Goal: Task Accomplishment & Management: Use online tool/utility

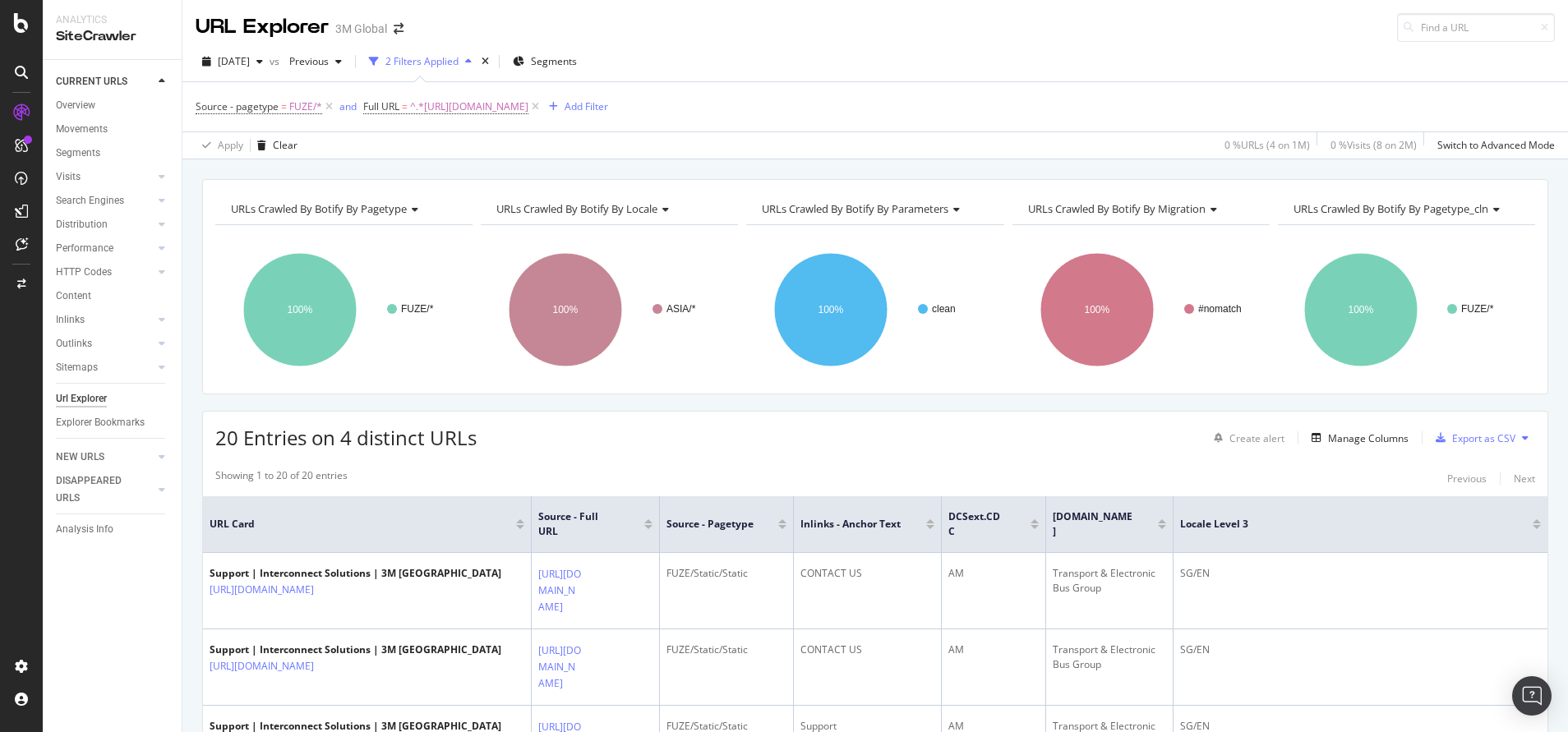
click at [529, 95] on span "^.*[URL][DOMAIN_NAME]" at bounding box center [468, 107] width 118 height 23
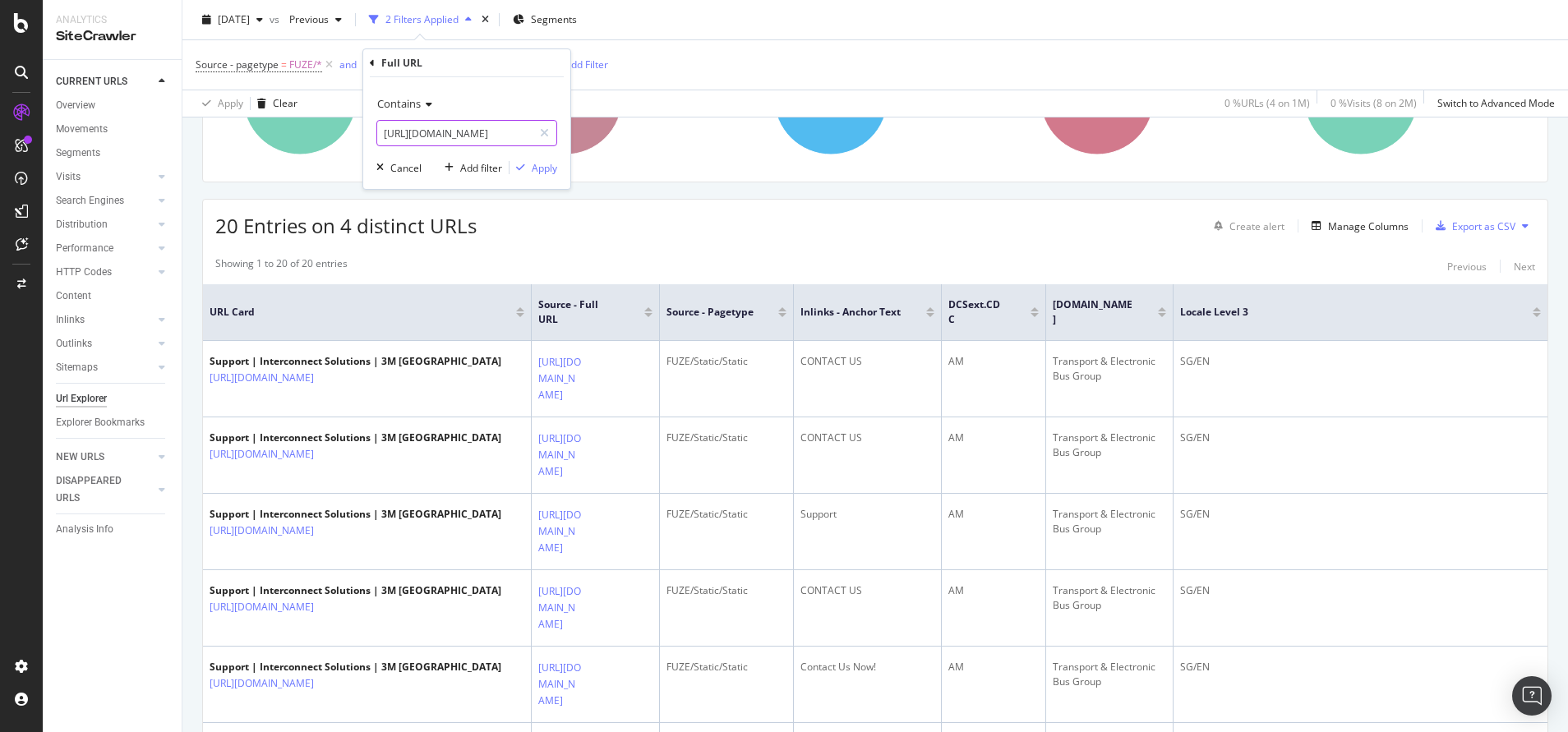
click at [484, 138] on input "[URL][DOMAIN_NAME]" at bounding box center [454, 133] width 155 height 26
paste input "[DOMAIN_NAME][URL]"
type input "[URL][DOMAIN_NAME]"
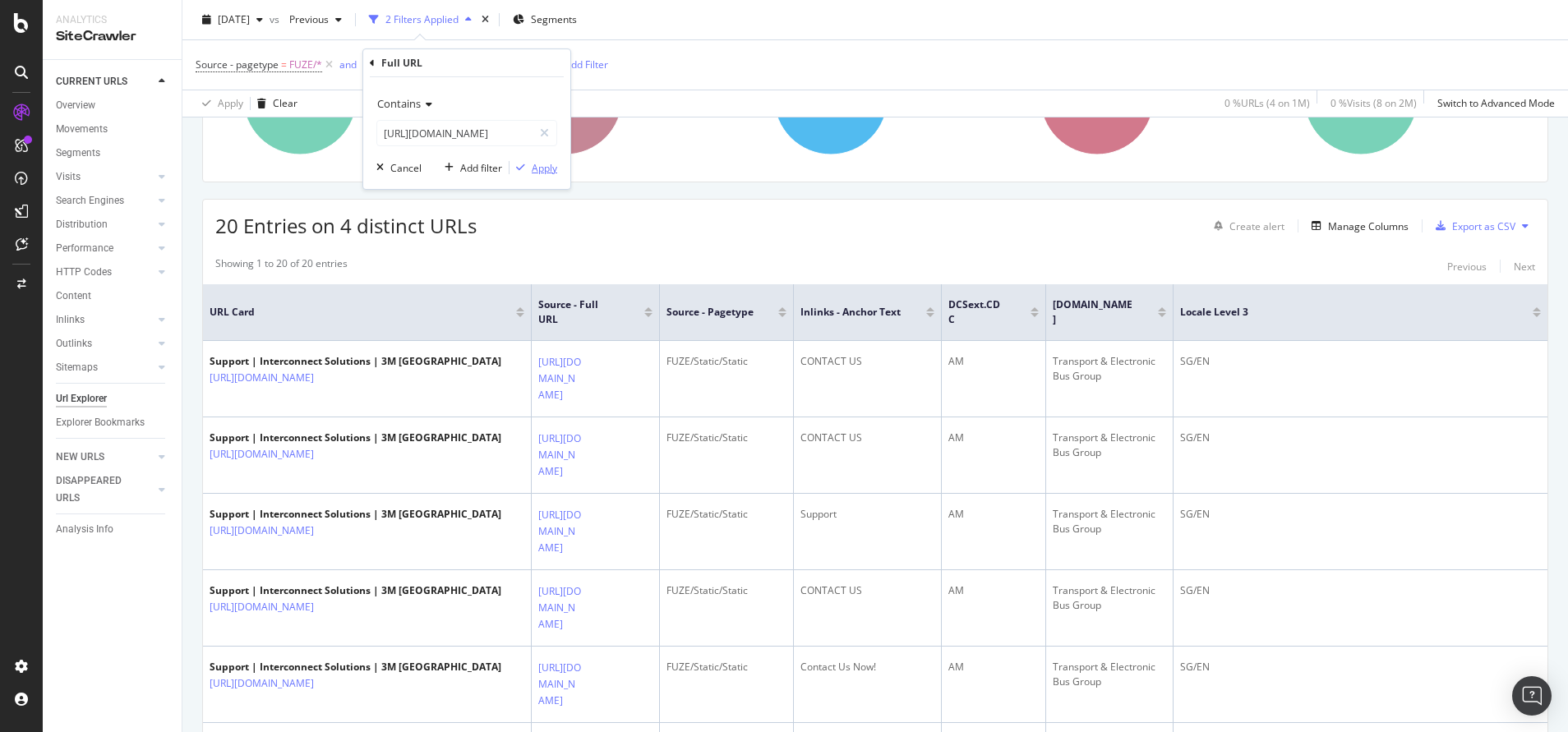
click at [544, 175] on div "Apply" at bounding box center [533, 167] width 47 height 15
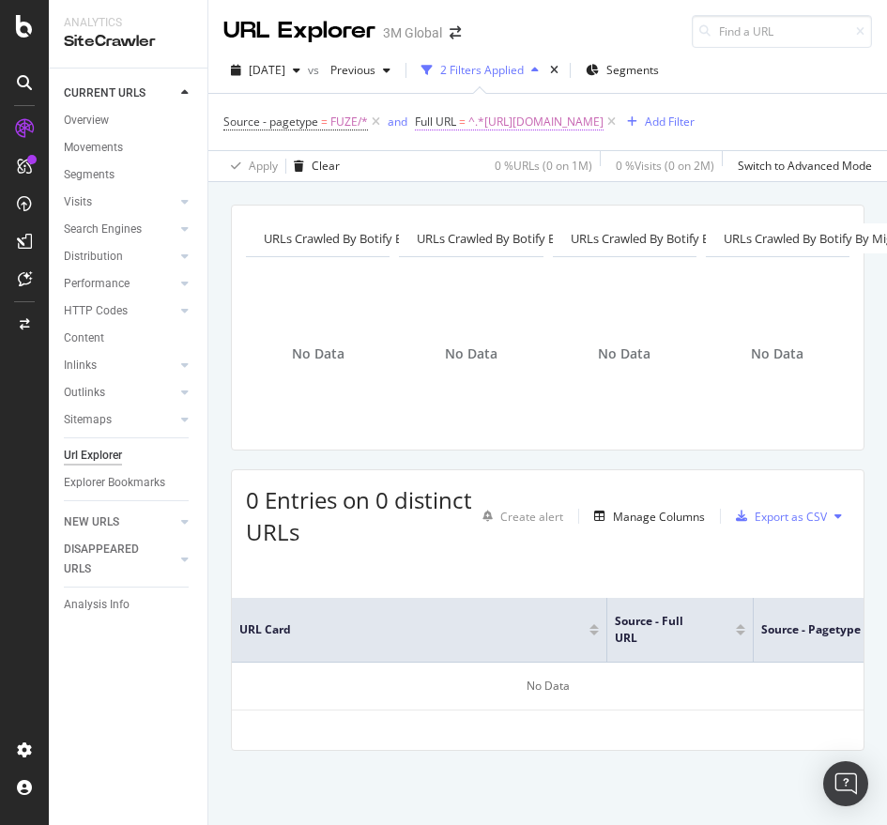
click at [601, 135] on span "^.*[URL][DOMAIN_NAME]" at bounding box center [535, 122] width 135 height 26
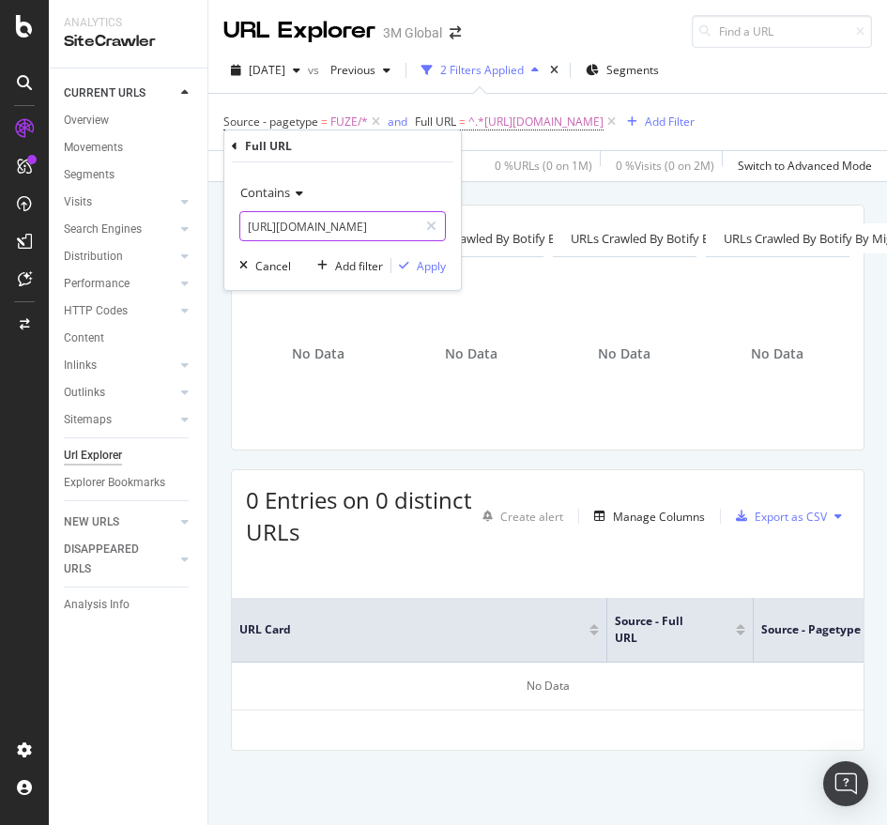
paste input ".[DOMAIN_NAME][URL]"
click at [381, 217] on input "[URL][DOMAIN_NAME]" at bounding box center [328, 226] width 177 height 30
type input "[URL][DOMAIN_NAME]"
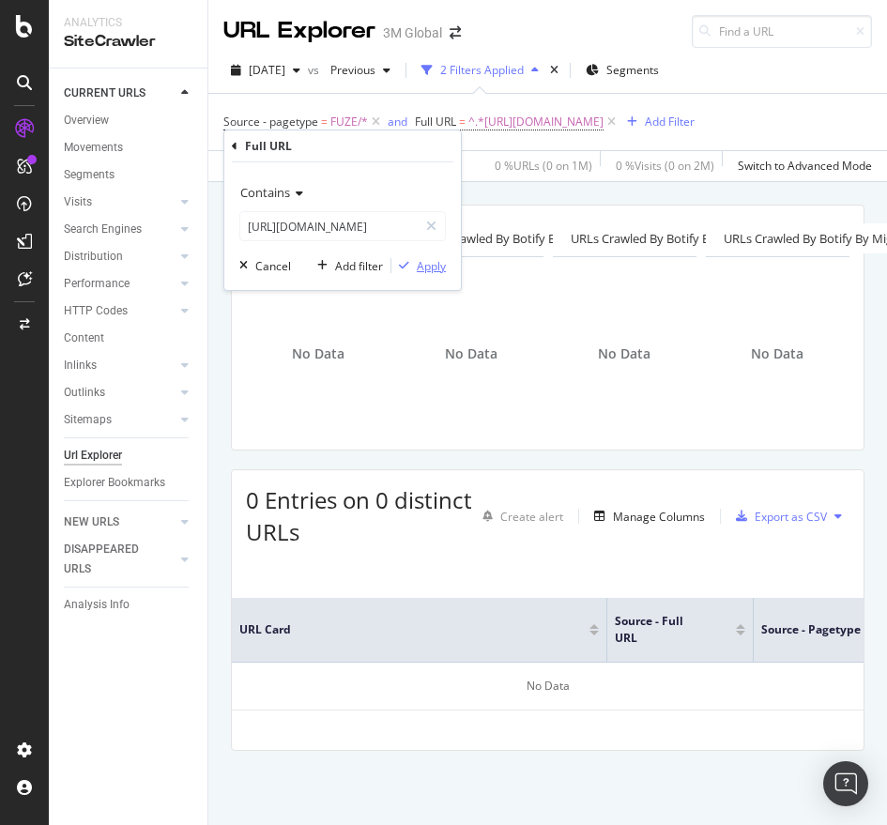
click at [422, 268] on div "Apply" at bounding box center [431, 266] width 29 height 16
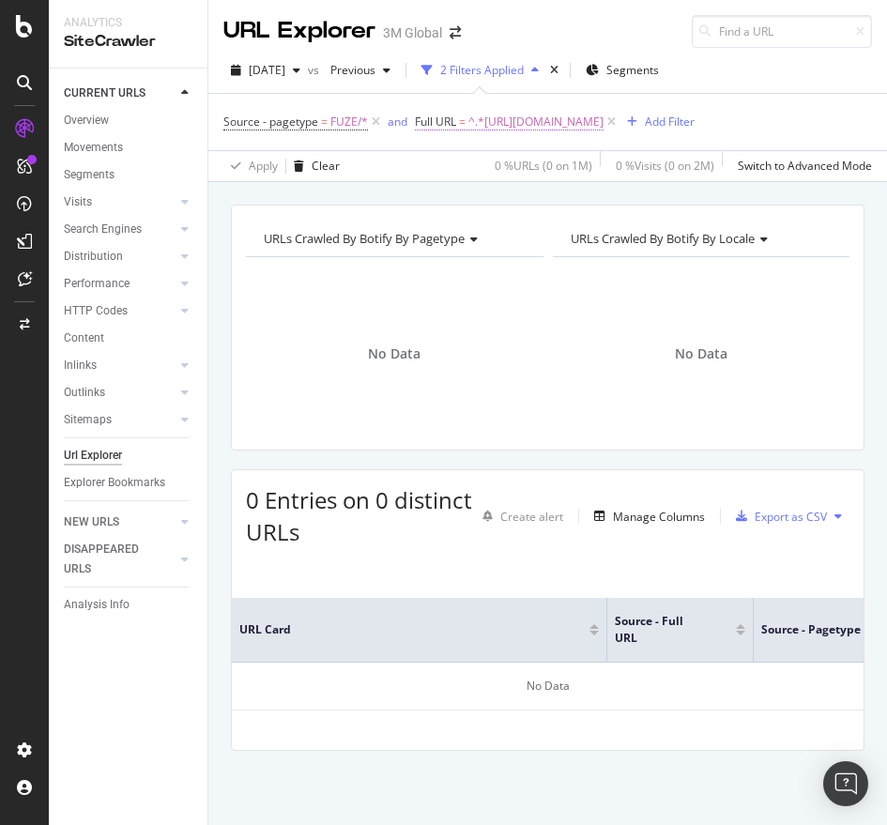
click at [604, 118] on span "^.*[URL][DOMAIN_NAME]" at bounding box center [535, 122] width 135 height 26
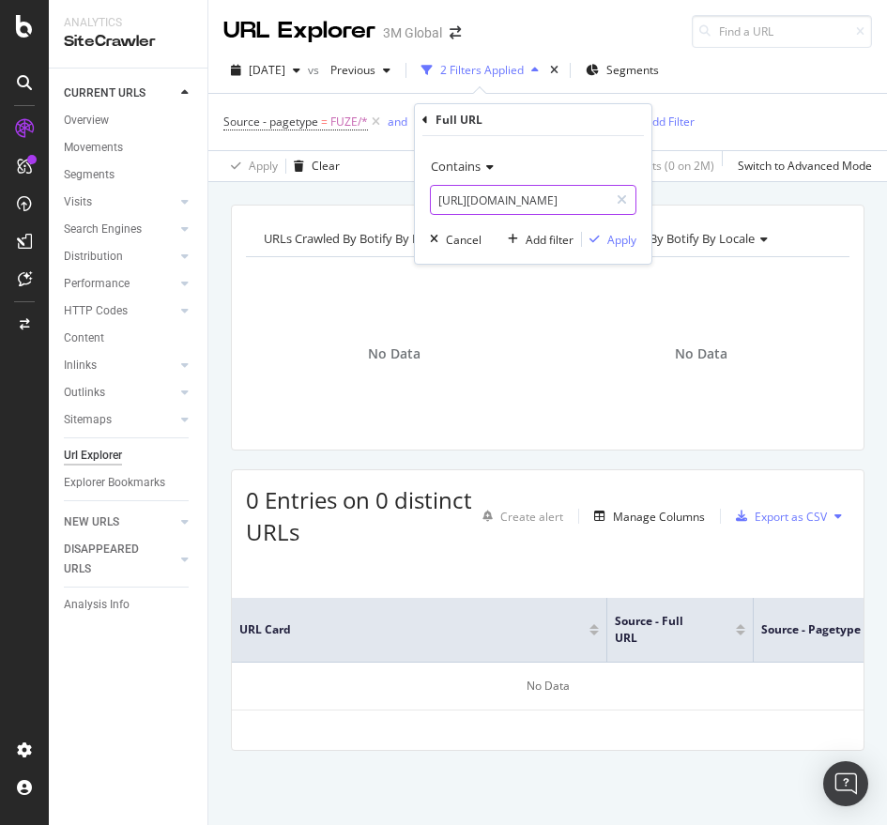
paste input "133152"
click at [583, 195] on input "[URL][DOMAIN_NAME]" at bounding box center [519, 200] width 177 height 30
type input "[URL][DOMAIN_NAME]"
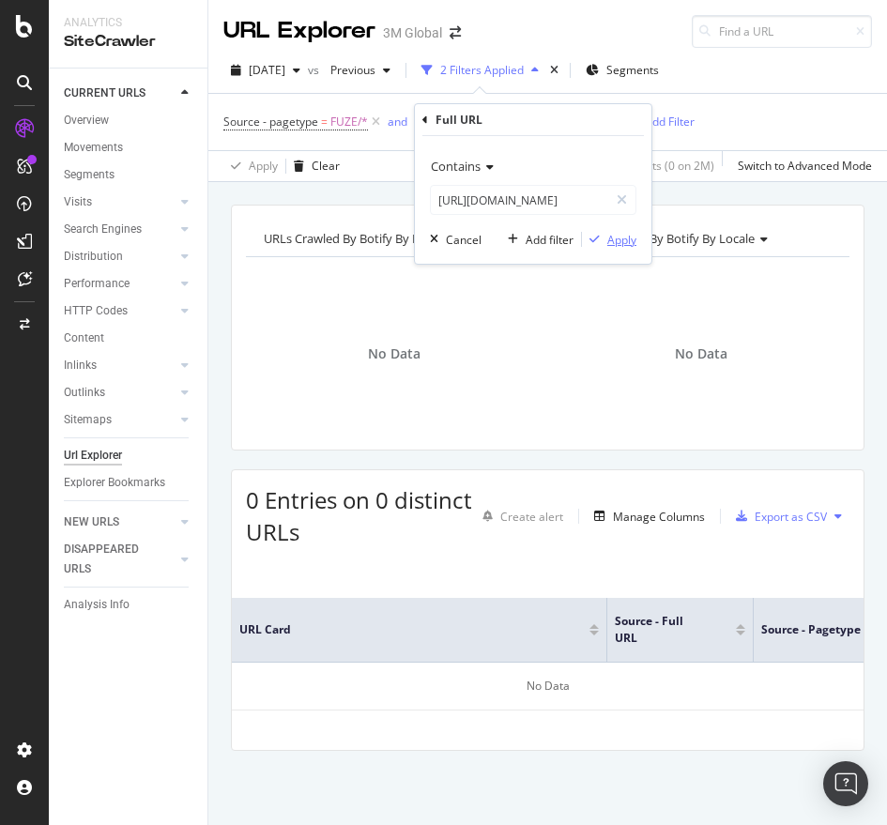
click at [613, 242] on div "Apply" at bounding box center [621, 240] width 29 height 16
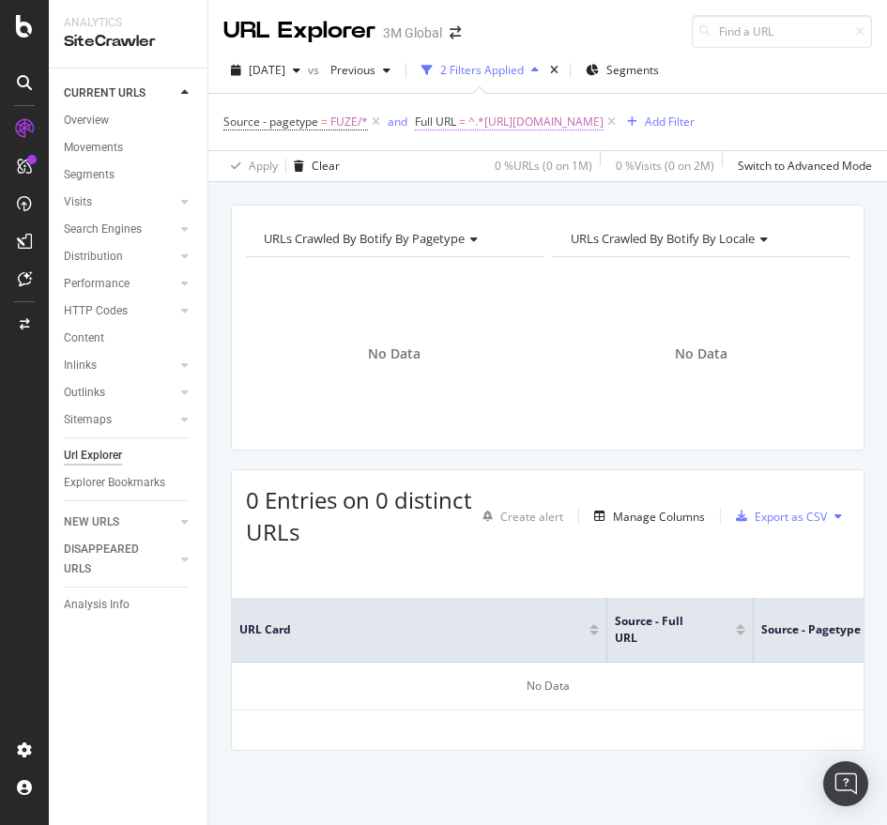
click at [604, 128] on span "^.*[URL][DOMAIN_NAME]" at bounding box center [535, 122] width 135 height 26
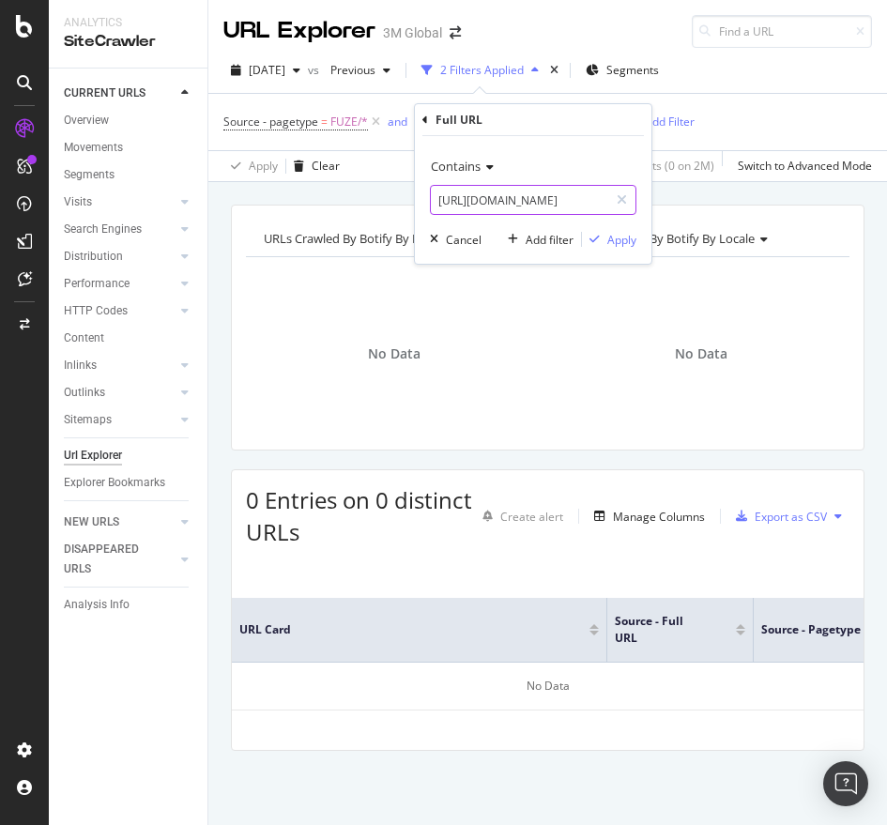
click at [584, 214] on input "[URL][DOMAIN_NAME]" at bounding box center [519, 200] width 177 height 30
paste input "413664"
type input "[URL][DOMAIN_NAME]"
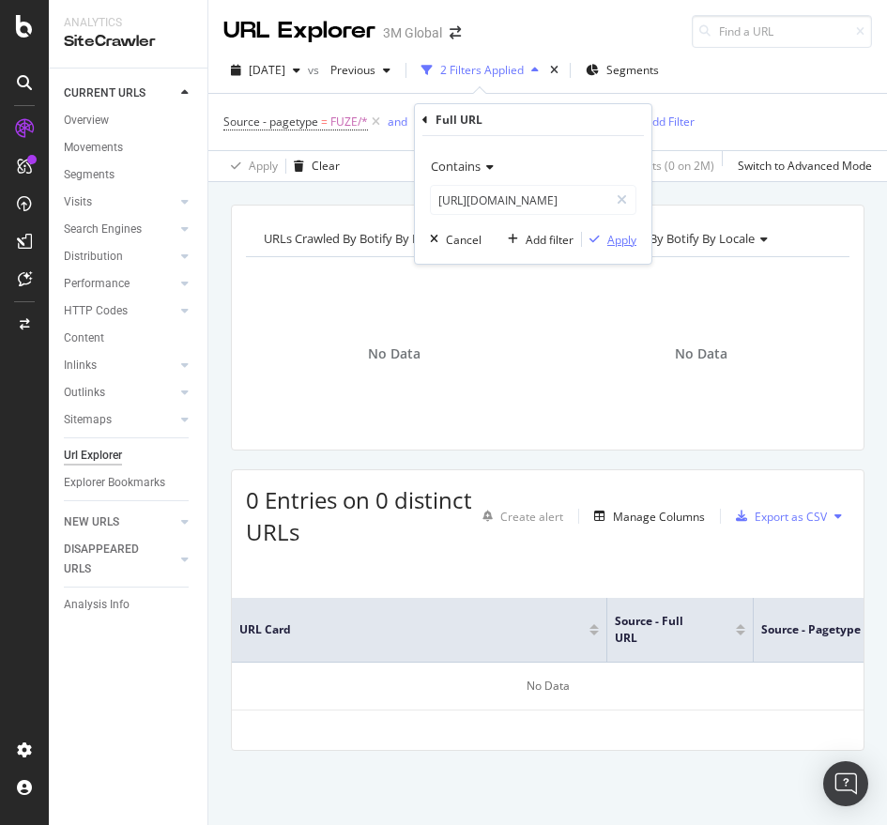
click at [629, 238] on div "Apply" at bounding box center [621, 240] width 29 height 16
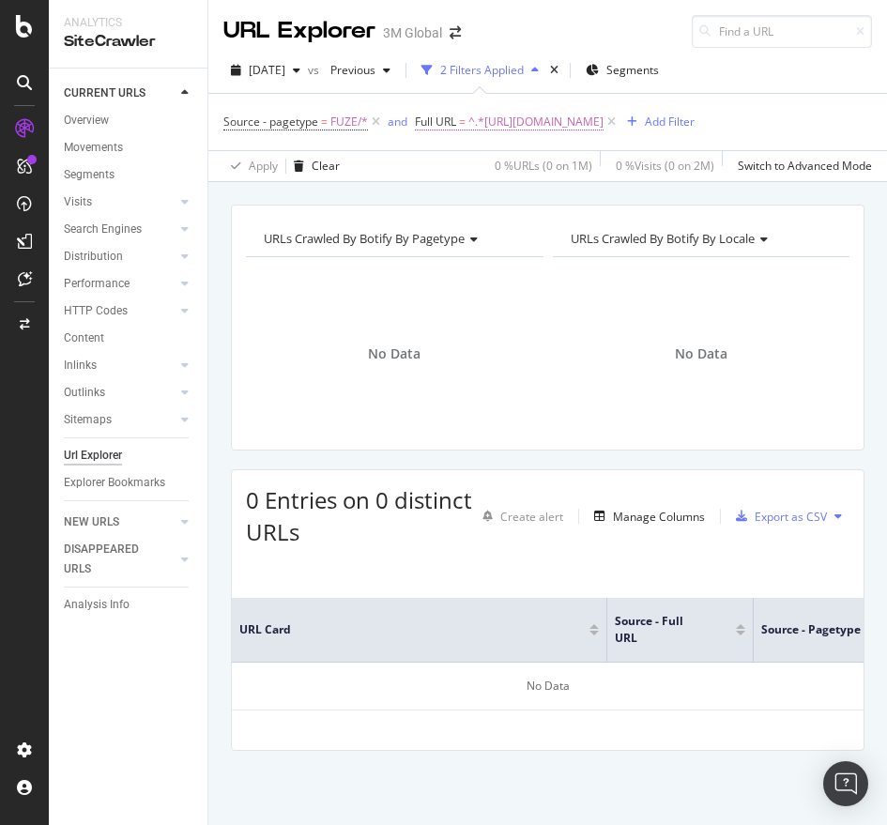
click at [602, 123] on span "^.*[URL][DOMAIN_NAME]" at bounding box center [535, 122] width 135 height 26
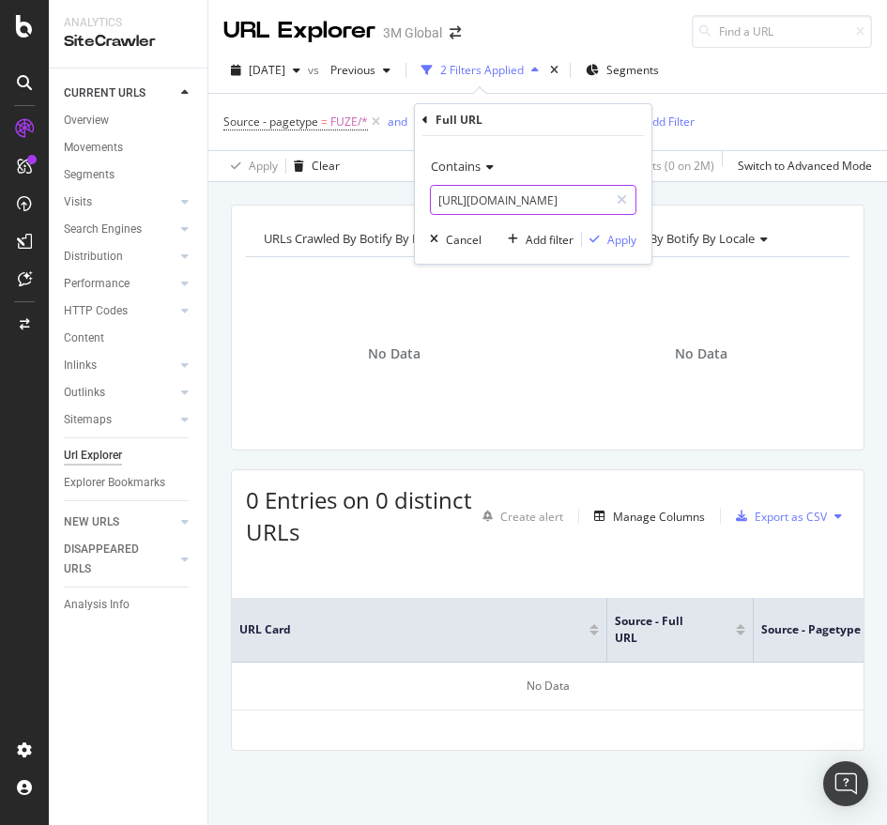
click at [471, 195] on input "[URL][DOMAIN_NAME]" at bounding box center [519, 200] width 177 height 30
paste input "0990"
type input "[URL][DOMAIN_NAME]"
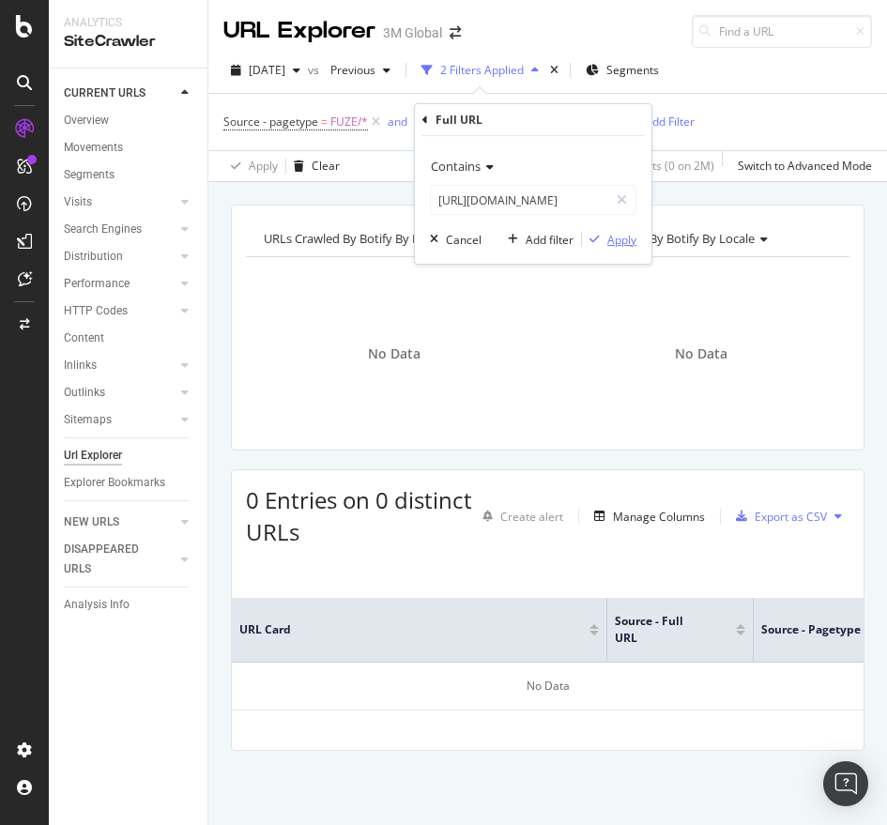
click at [628, 236] on div "Apply" at bounding box center [621, 240] width 29 height 16
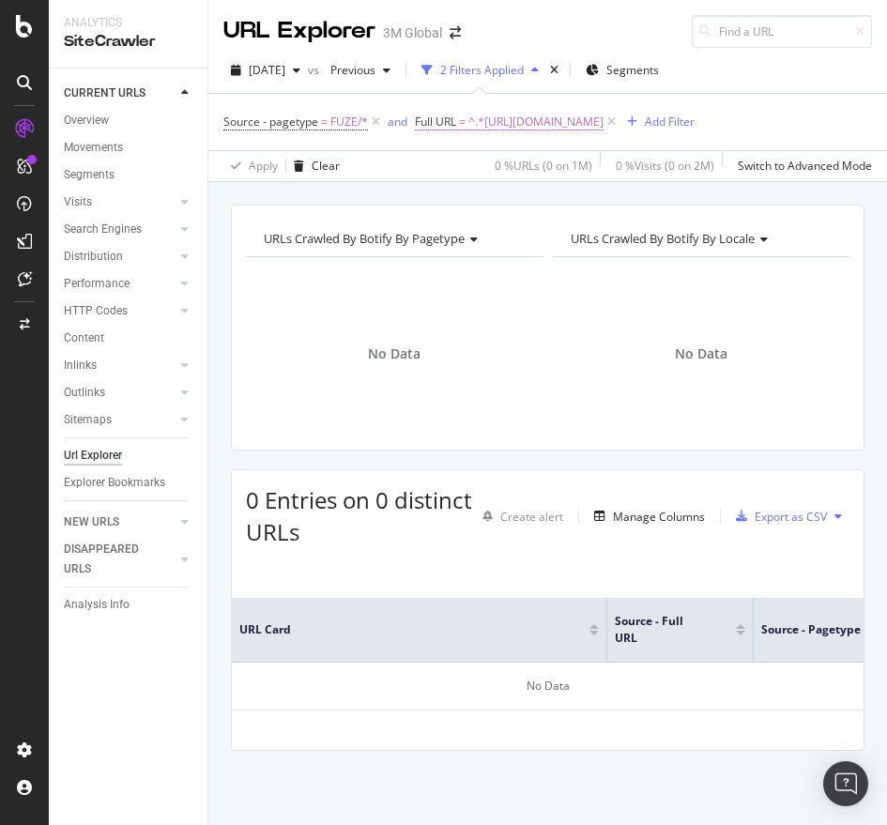
click at [604, 131] on span "^.*[URL][DOMAIN_NAME]" at bounding box center [535, 122] width 135 height 26
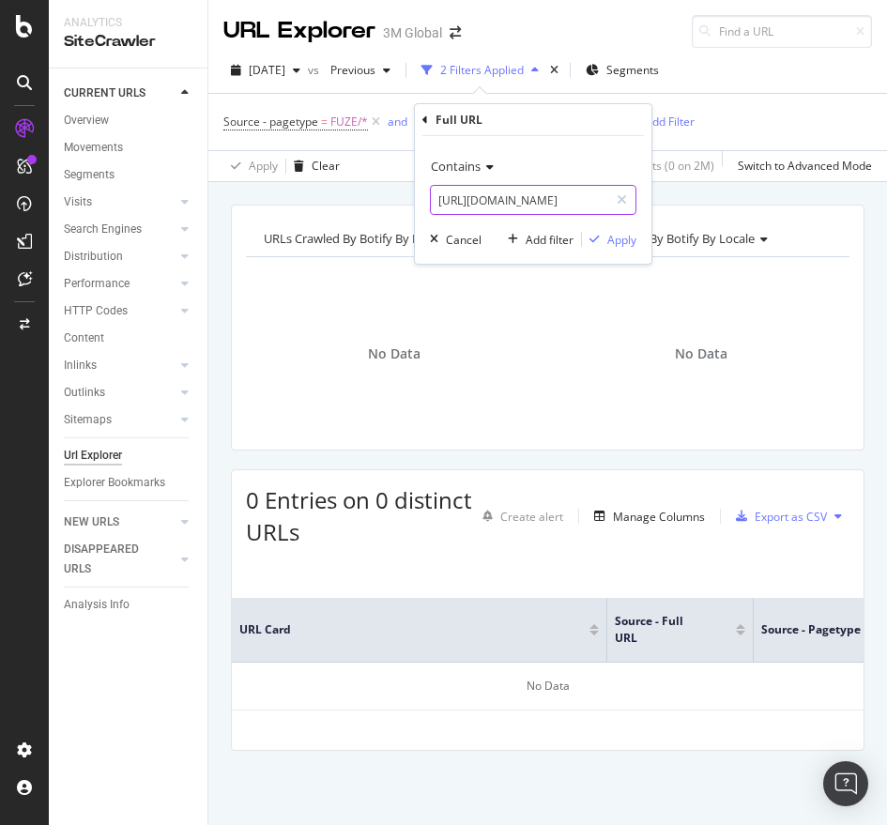
paste input "062128"
click at [501, 192] on input "[URL][DOMAIN_NAME]" at bounding box center [519, 200] width 177 height 30
type input "[URL][DOMAIN_NAME]"
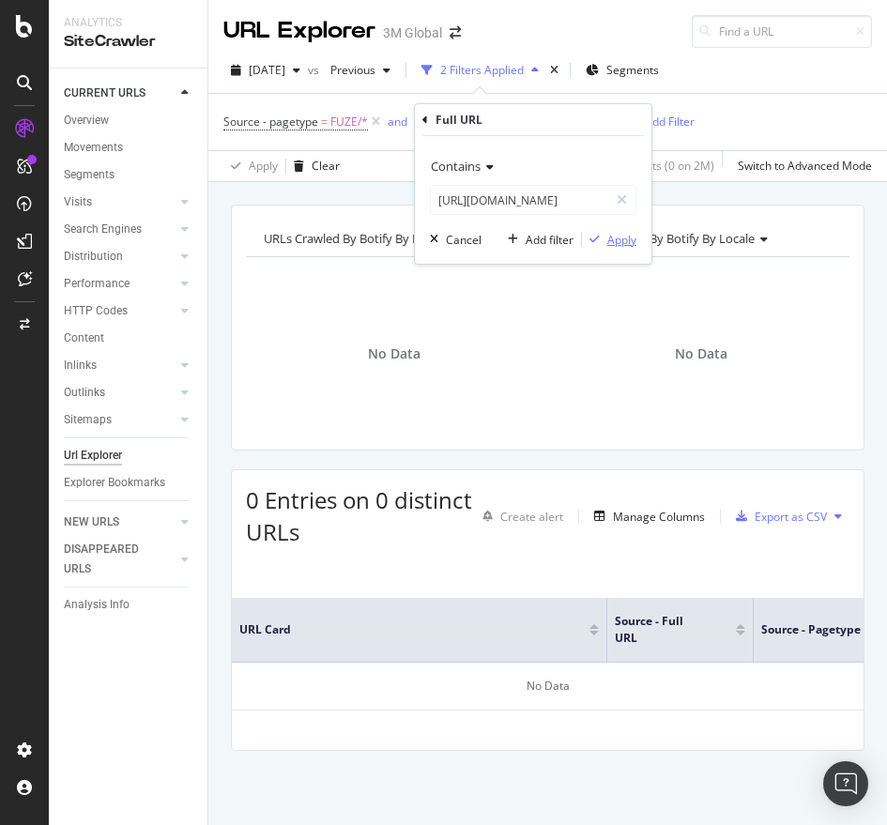
click at [621, 240] on div "Apply" at bounding box center [621, 240] width 29 height 16
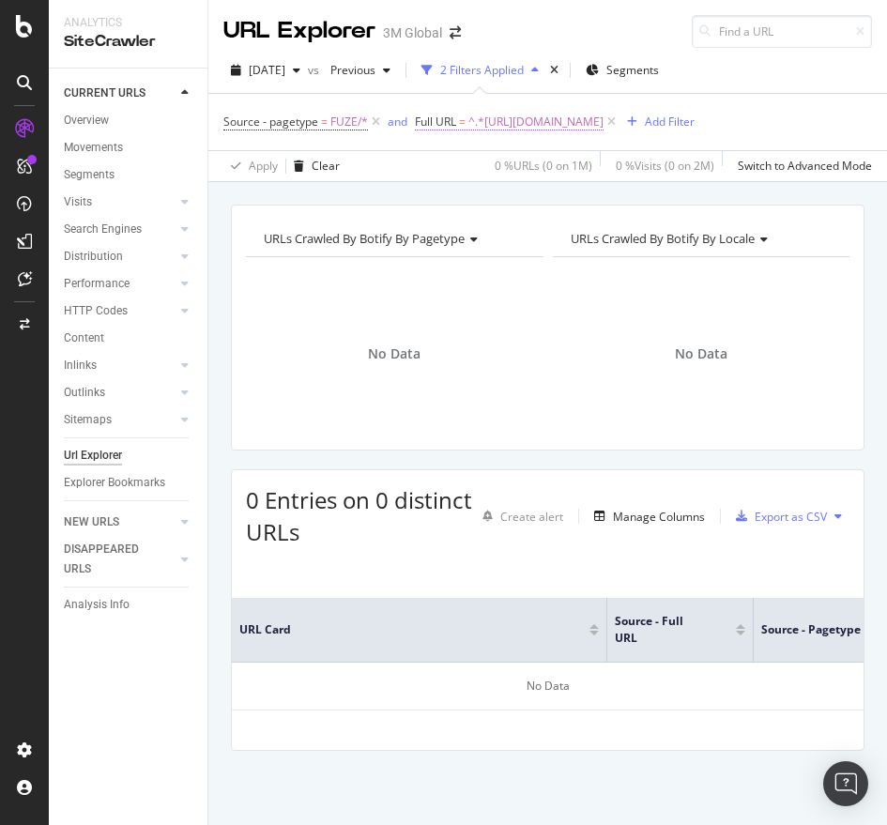
click at [604, 120] on span "^.*[URL][DOMAIN_NAME]" at bounding box center [535, 122] width 135 height 26
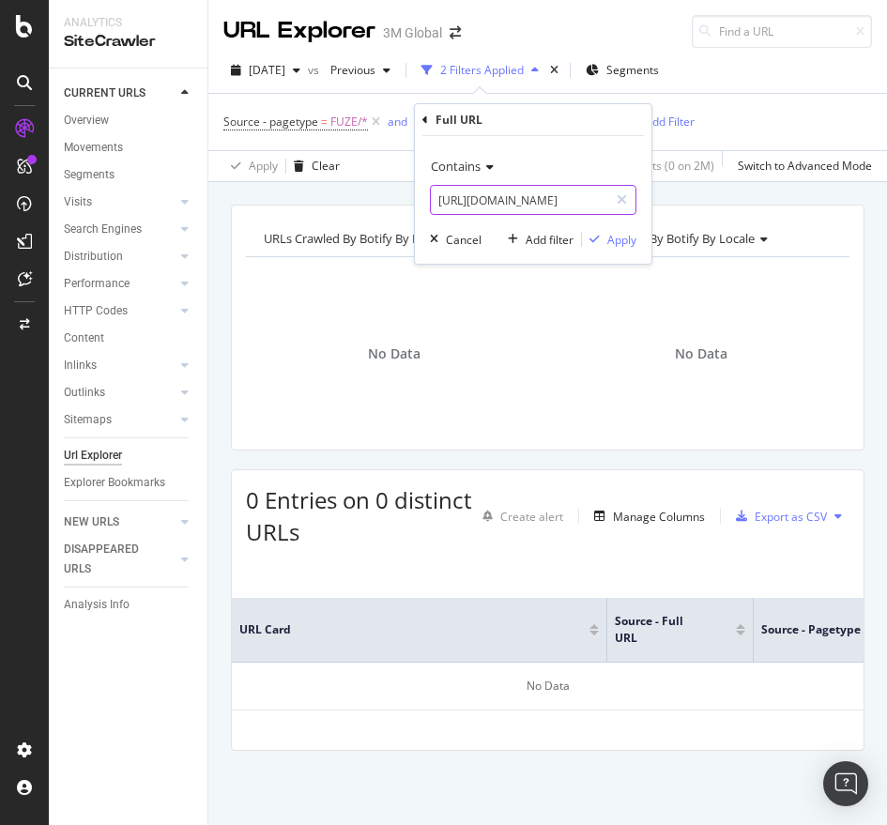
click at [523, 205] on input "[URL][DOMAIN_NAME]" at bounding box center [519, 200] width 177 height 30
paste input "133152"
type input "[URL][DOMAIN_NAME]"
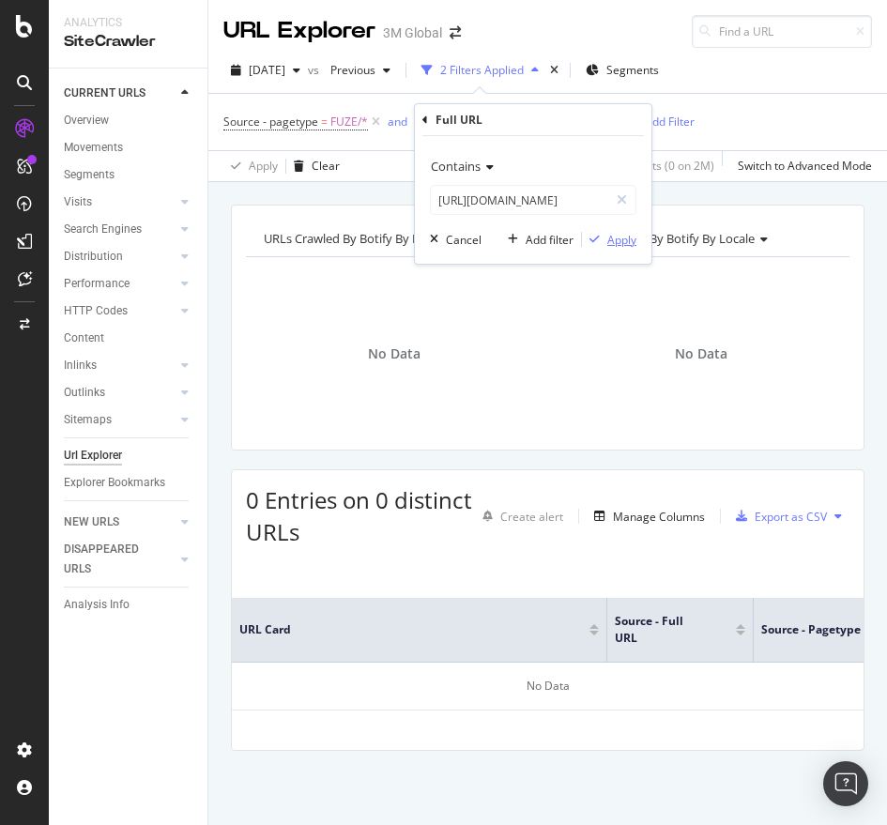
click at [629, 243] on div "Apply" at bounding box center [621, 240] width 29 height 16
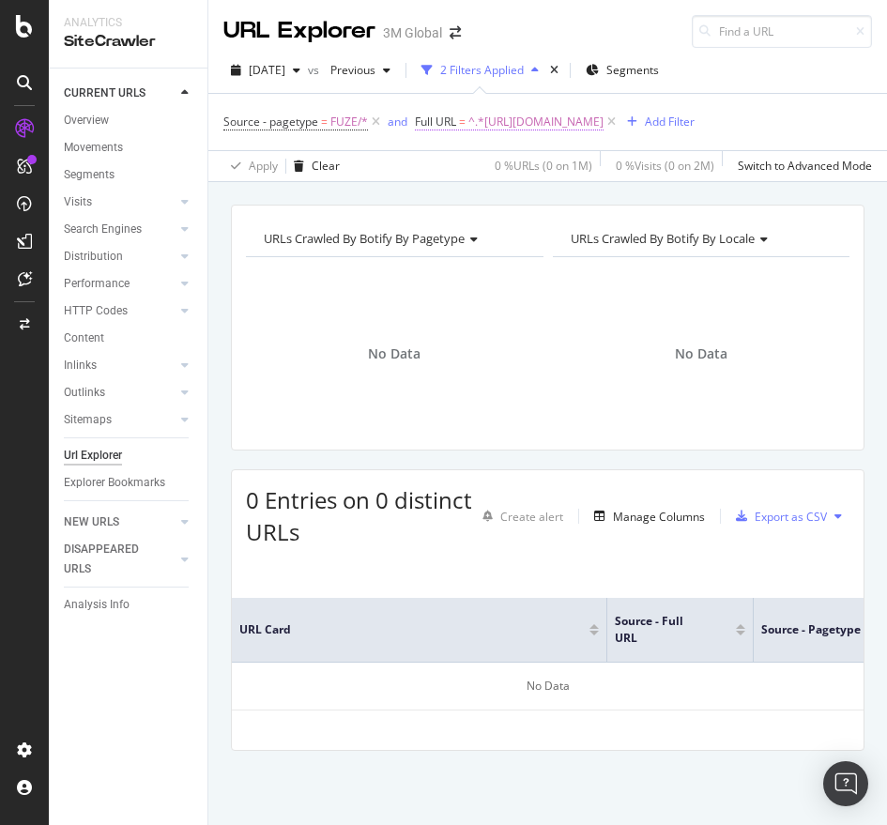
click at [604, 118] on span "^.*[URL][DOMAIN_NAME]" at bounding box center [535, 122] width 135 height 26
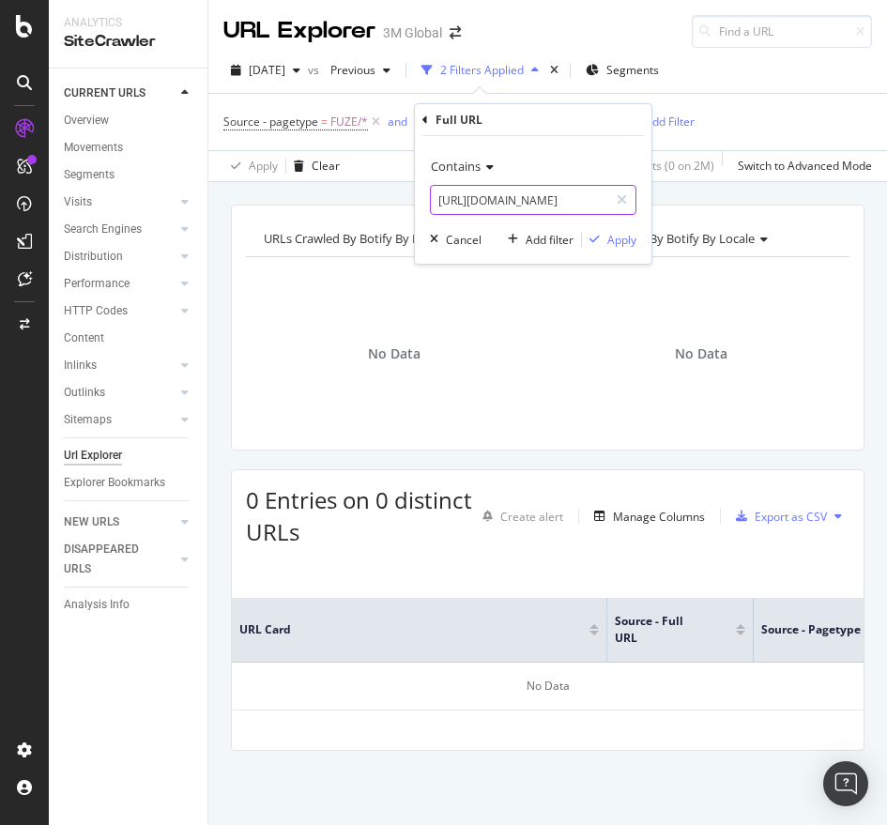
paste input "413664"
click at [531, 212] on input "[URL][DOMAIN_NAME]" at bounding box center [519, 200] width 177 height 30
type input "[URL][DOMAIN_NAME]"
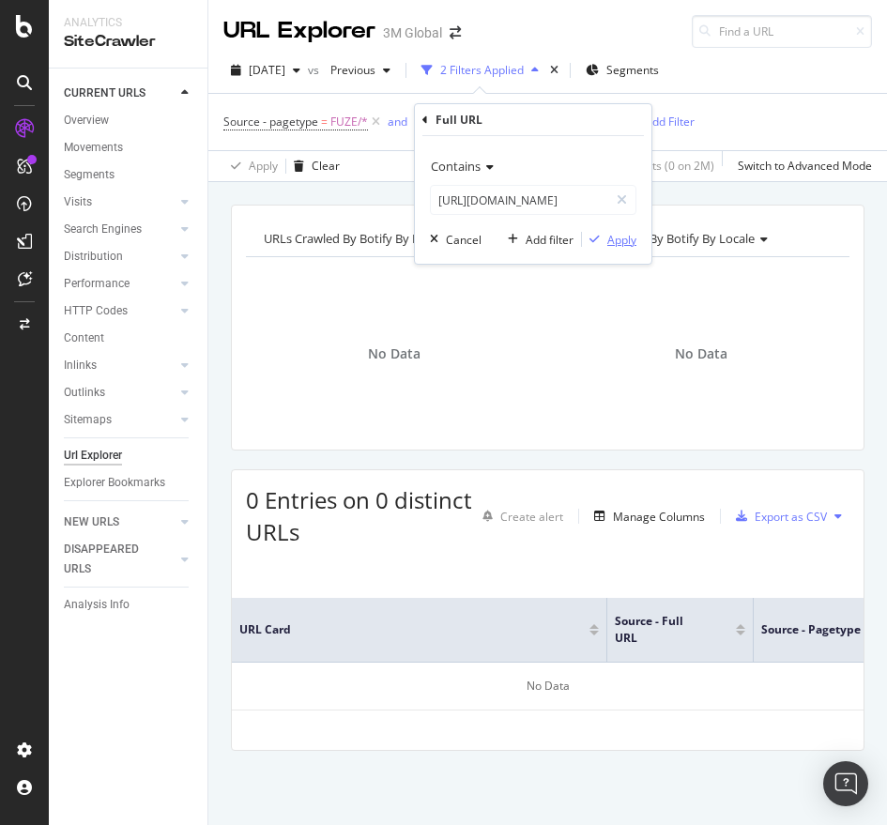
click at [610, 233] on div "Apply" at bounding box center [621, 240] width 29 height 16
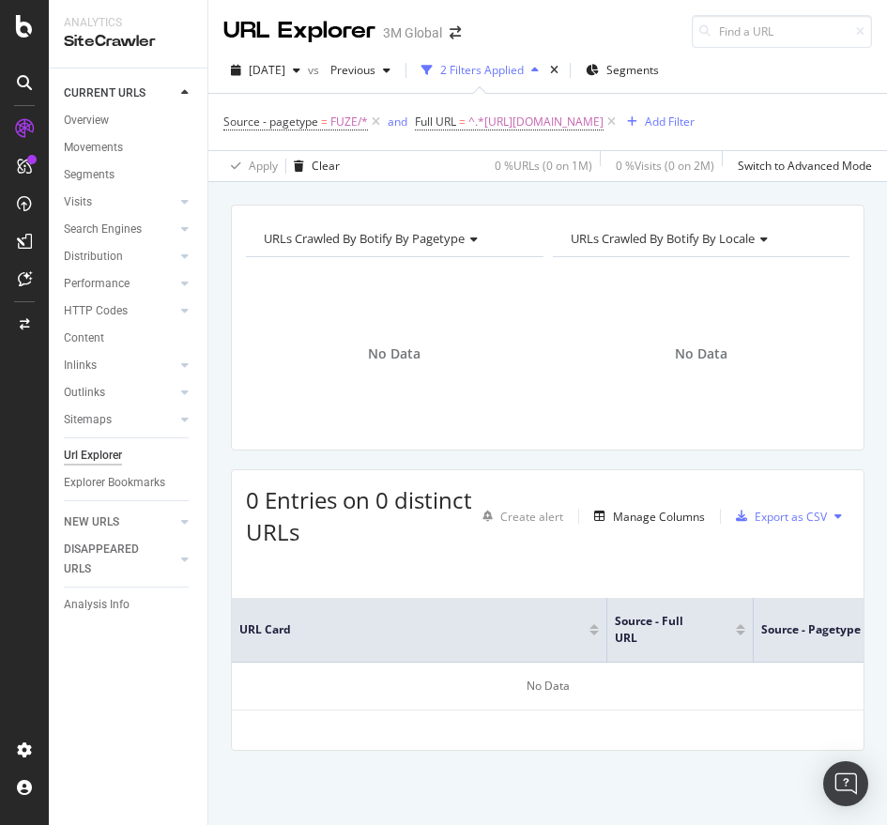
click at [638, 106] on div "Source - pagetype = FUZE/* and Full URL = ^.*[URL][DOMAIN_NAME] Add Filter" at bounding box center [547, 122] width 649 height 56
drag, startPoint x: 638, startPoint y: 106, endPoint x: 636, endPoint y: 116, distance: 10.5
click at [604, 116] on span "^.*[URL][DOMAIN_NAME]" at bounding box center [535, 122] width 135 height 26
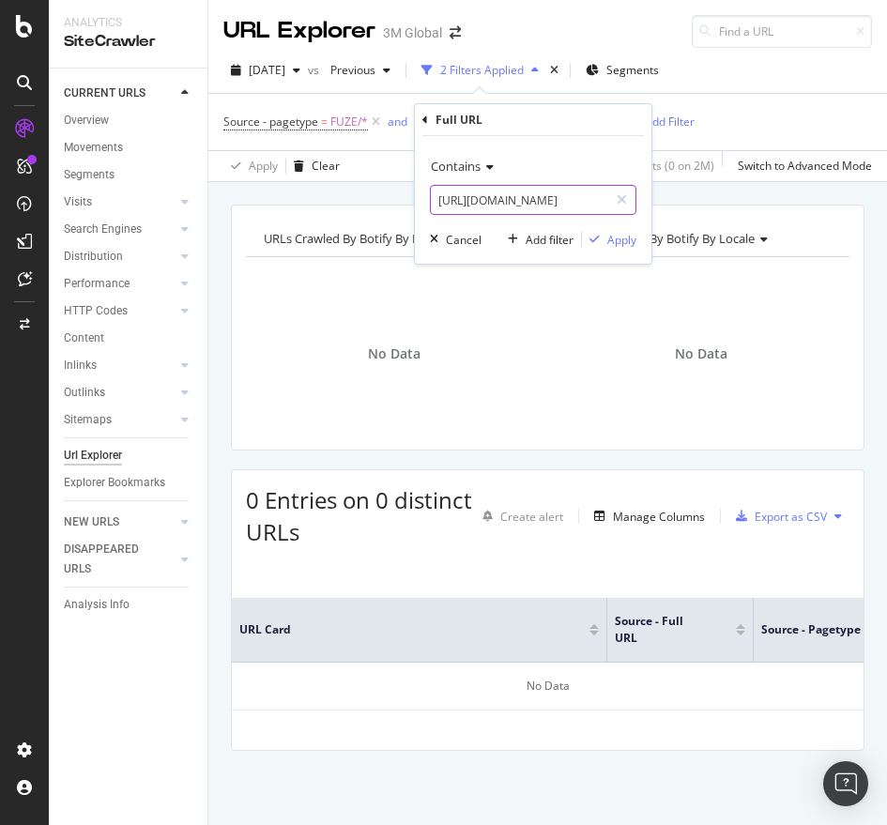
paste input "0990"
click at [582, 194] on input "[URL][DOMAIN_NAME]" at bounding box center [519, 200] width 177 height 30
type input "[URL][DOMAIN_NAME]"
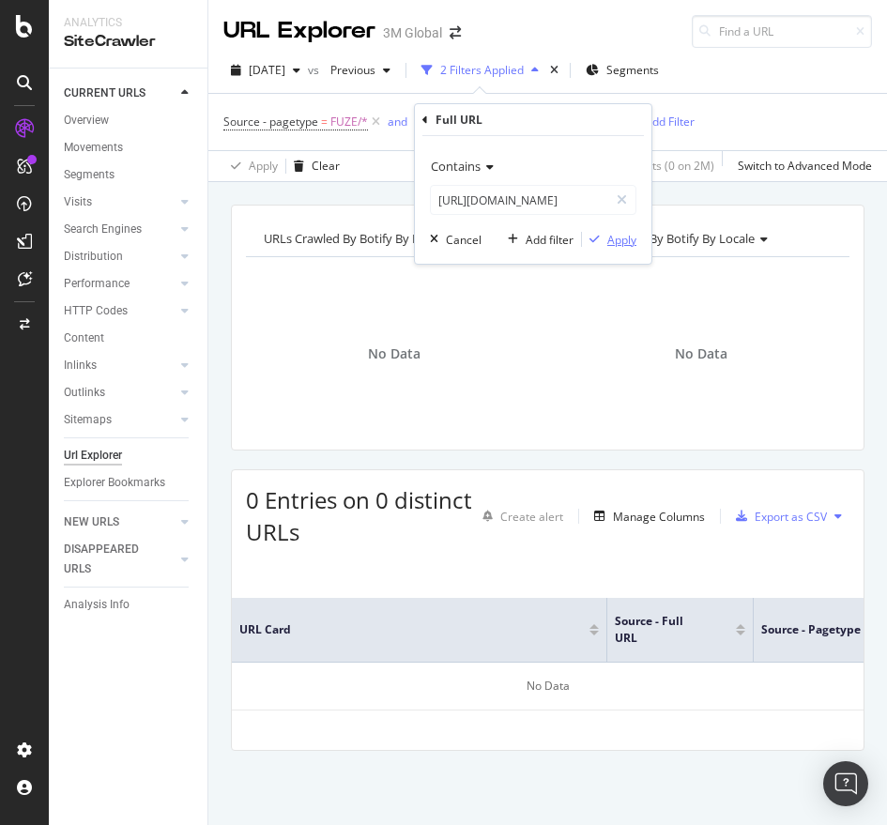
click at [618, 244] on div "Apply" at bounding box center [621, 240] width 29 height 16
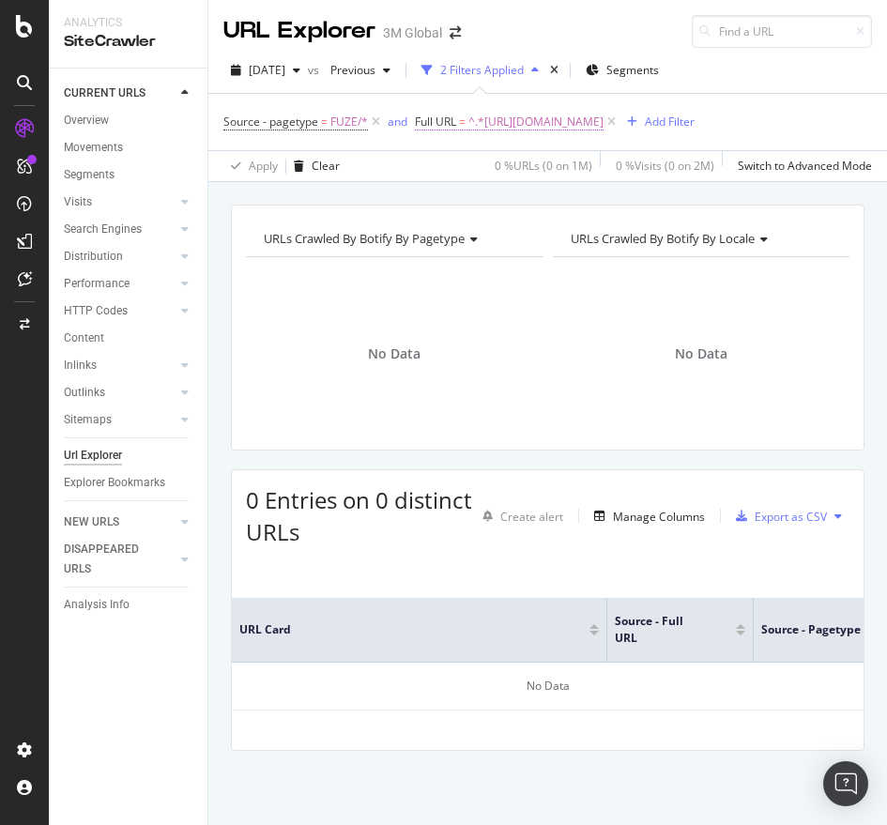
click at [604, 130] on span "^.*[URL][DOMAIN_NAME]" at bounding box center [535, 122] width 135 height 26
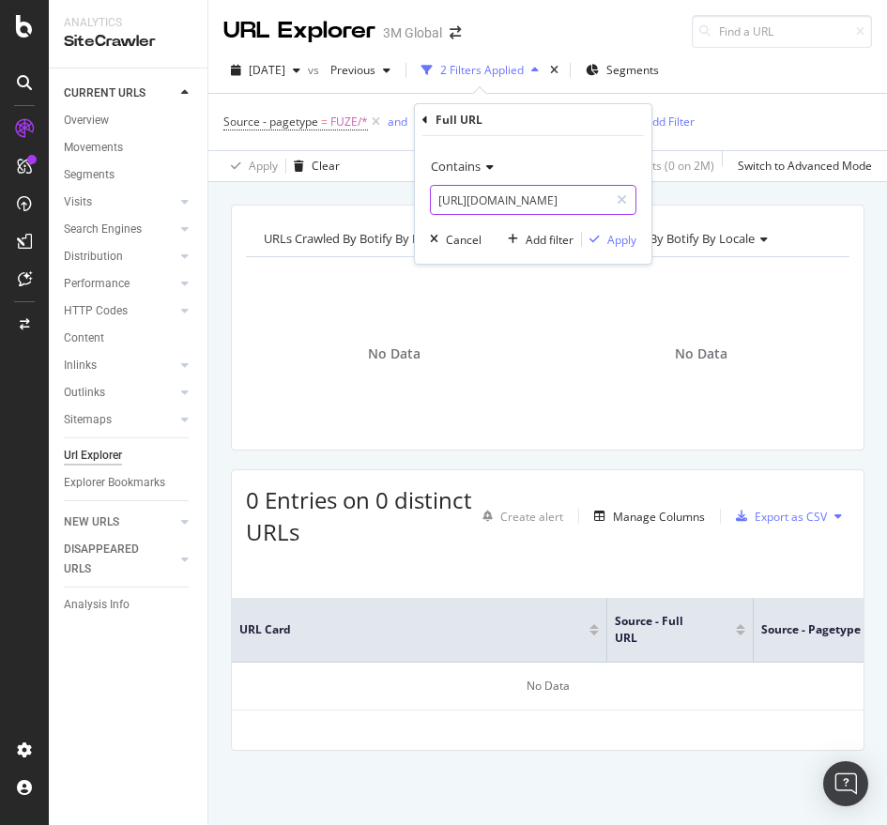
paste input "062128"
click at [532, 208] on input "[URL][DOMAIN_NAME]" at bounding box center [519, 200] width 177 height 30
type input "[URL][DOMAIN_NAME]"
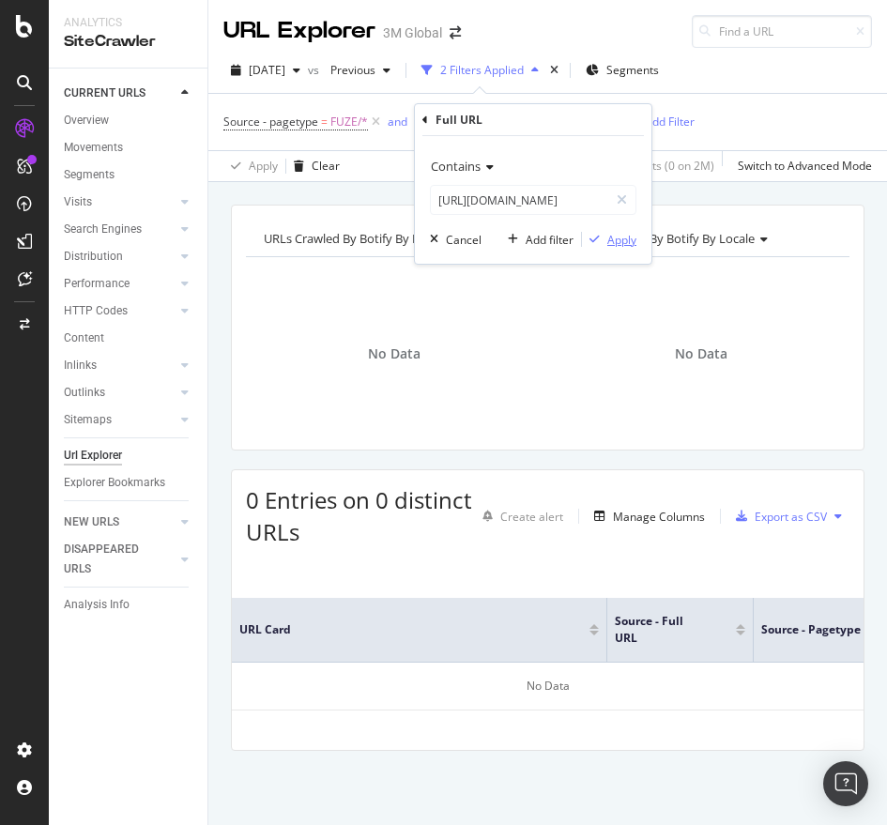
click at [601, 240] on div "button" at bounding box center [594, 239] width 25 height 11
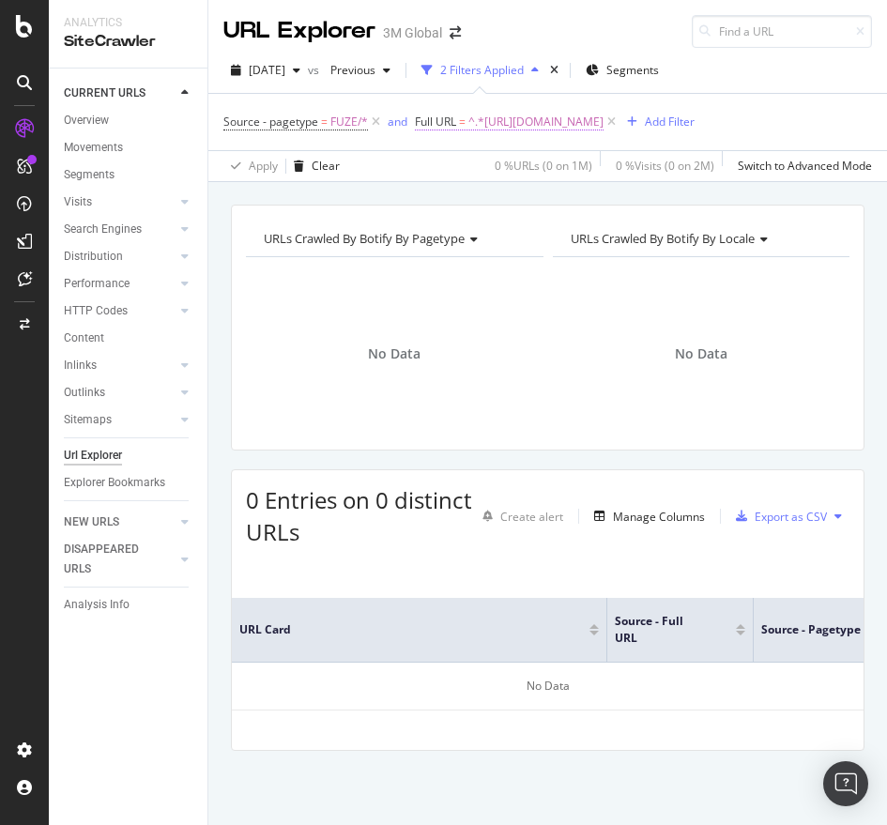
click at [604, 127] on span "^.*[URL][DOMAIN_NAME]" at bounding box center [535, 122] width 135 height 26
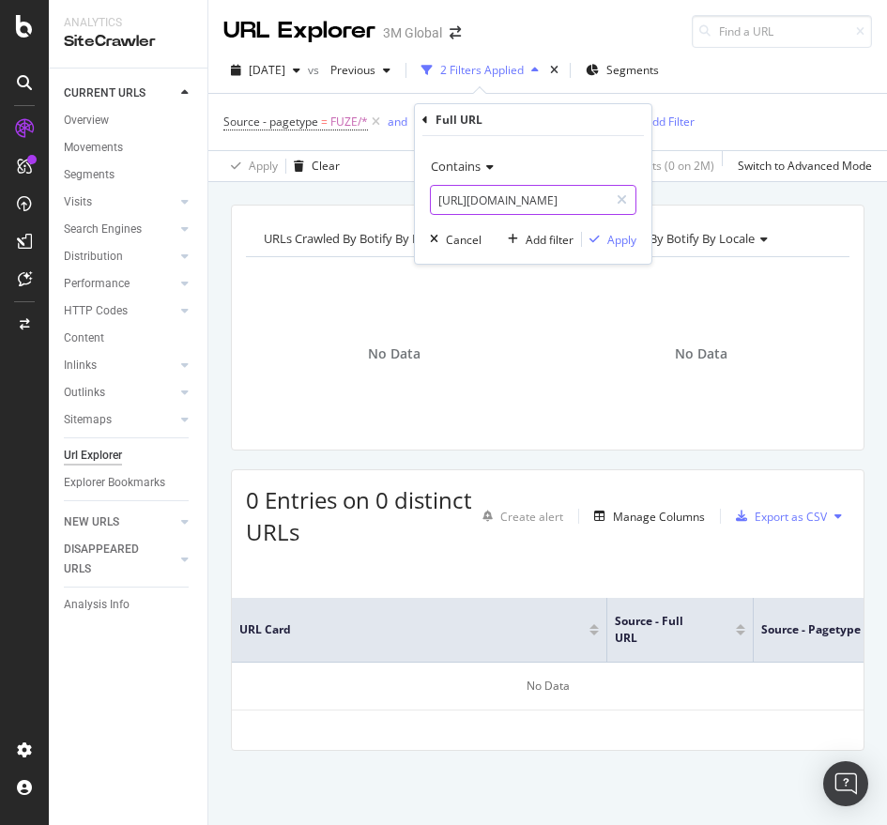
paste input "133152"
click at [582, 204] on input "[URL][DOMAIN_NAME]" at bounding box center [519, 200] width 177 height 30
type input "[URL][DOMAIN_NAME]"
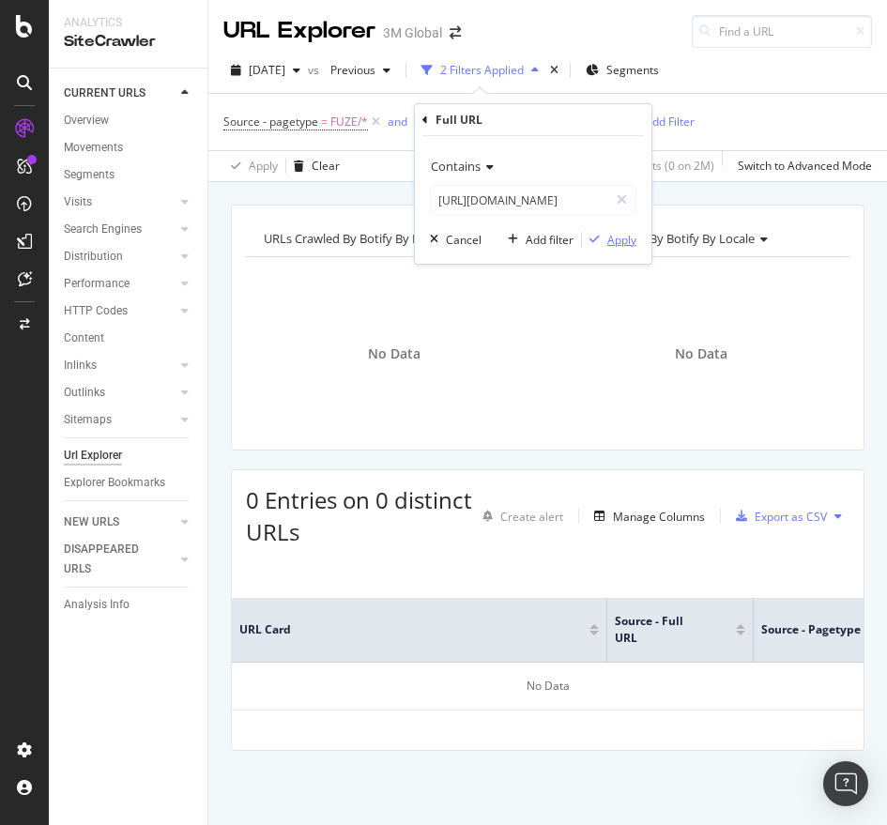
click at [616, 239] on div "Apply" at bounding box center [621, 240] width 29 height 16
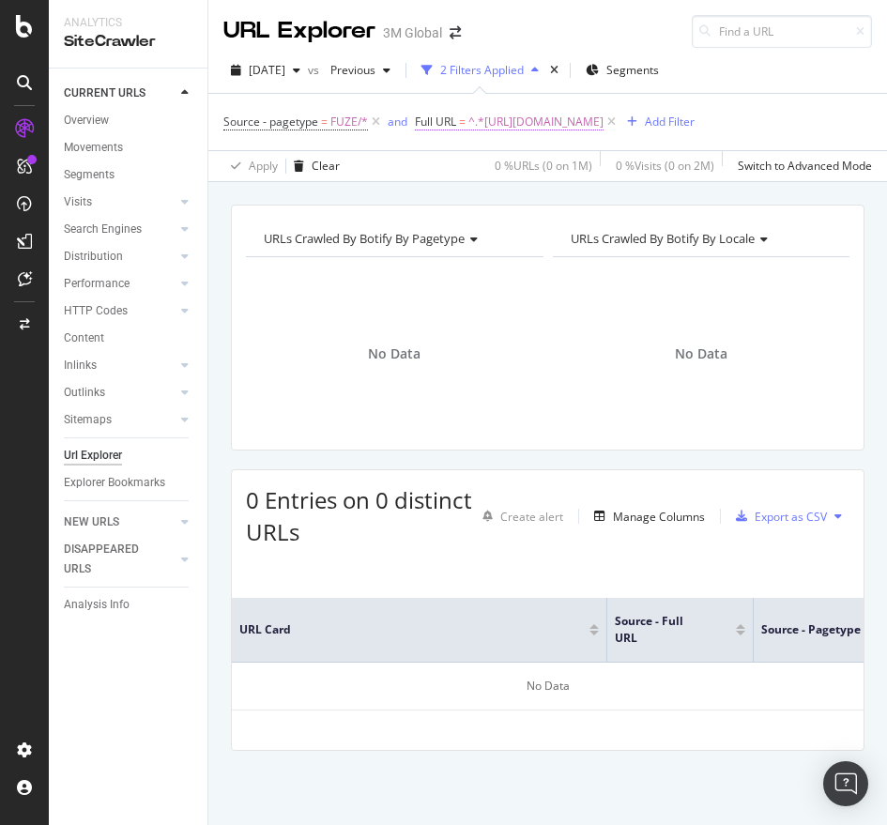
click at [599, 126] on span "^.*[URL][DOMAIN_NAME]" at bounding box center [535, 122] width 135 height 26
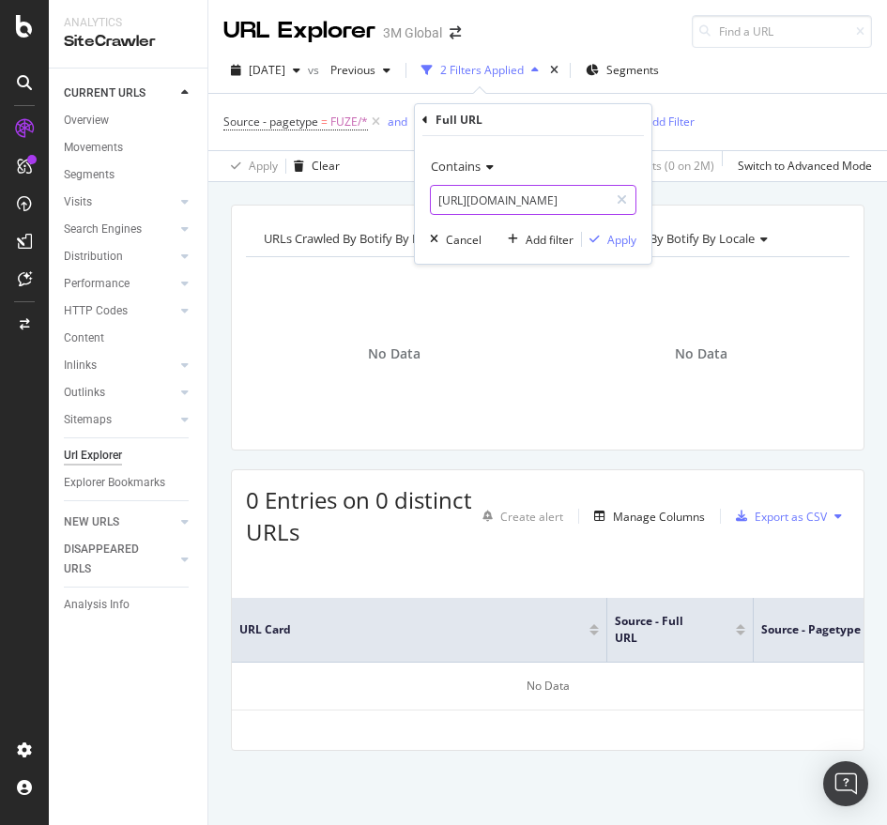
paste input "413664"
click at [499, 207] on input "[URL][DOMAIN_NAME]" at bounding box center [519, 200] width 177 height 30
type input "[URL][DOMAIN_NAME]"
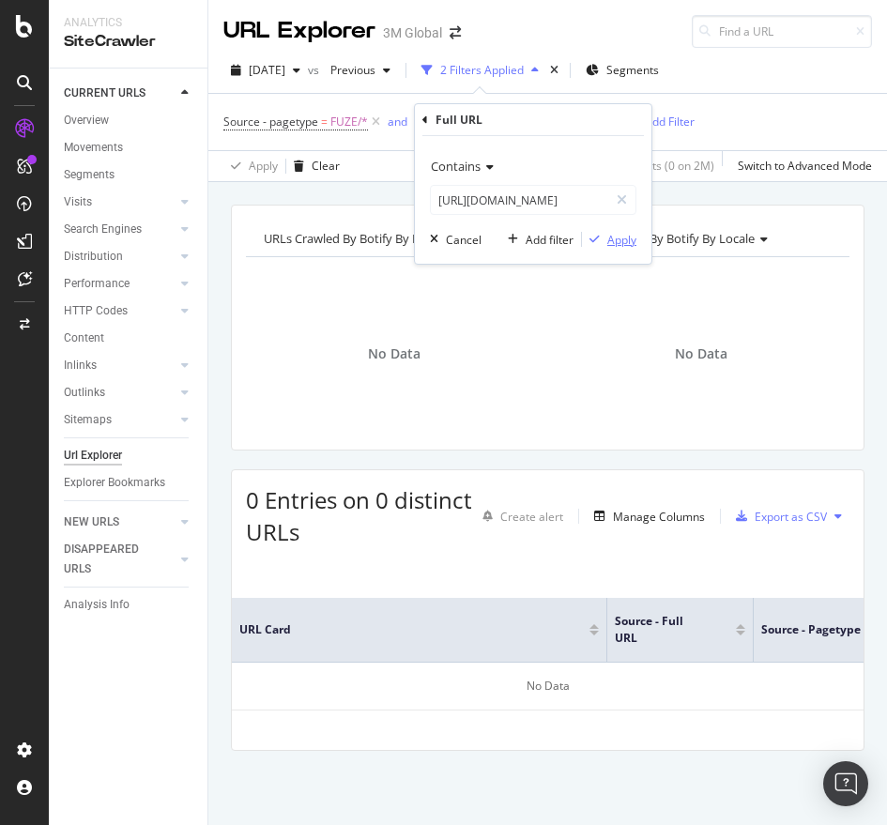
click at [607, 240] on div "Apply" at bounding box center [621, 240] width 29 height 16
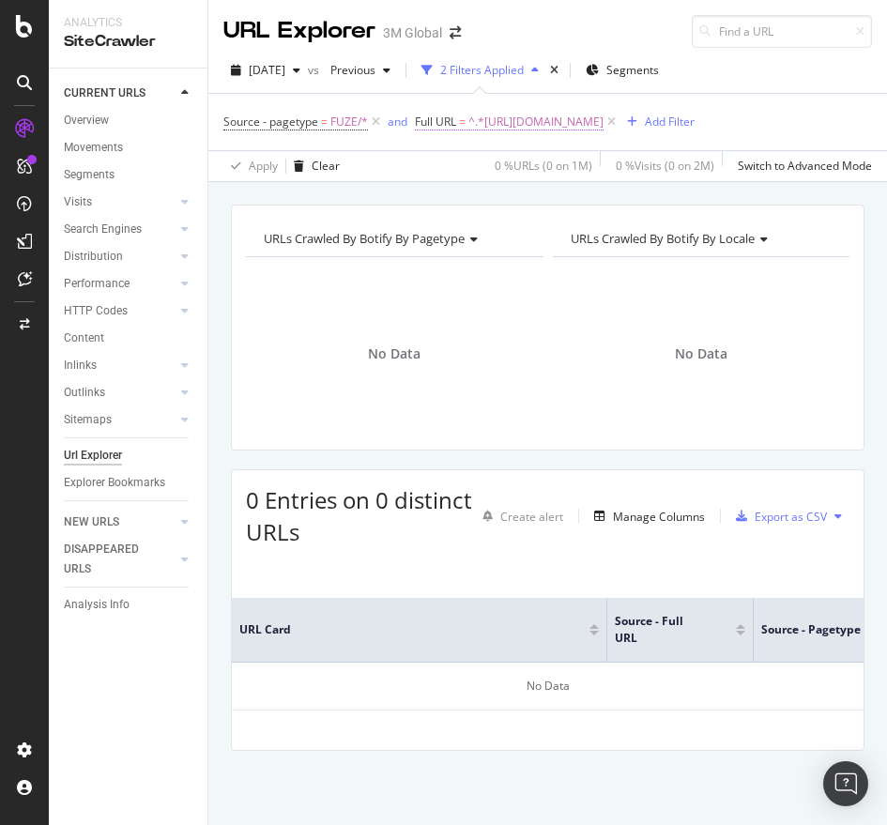
click at [604, 117] on span "^.*[URL][DOMAIN_NAME]" at bounding box center [535, 122] width 135 height 26
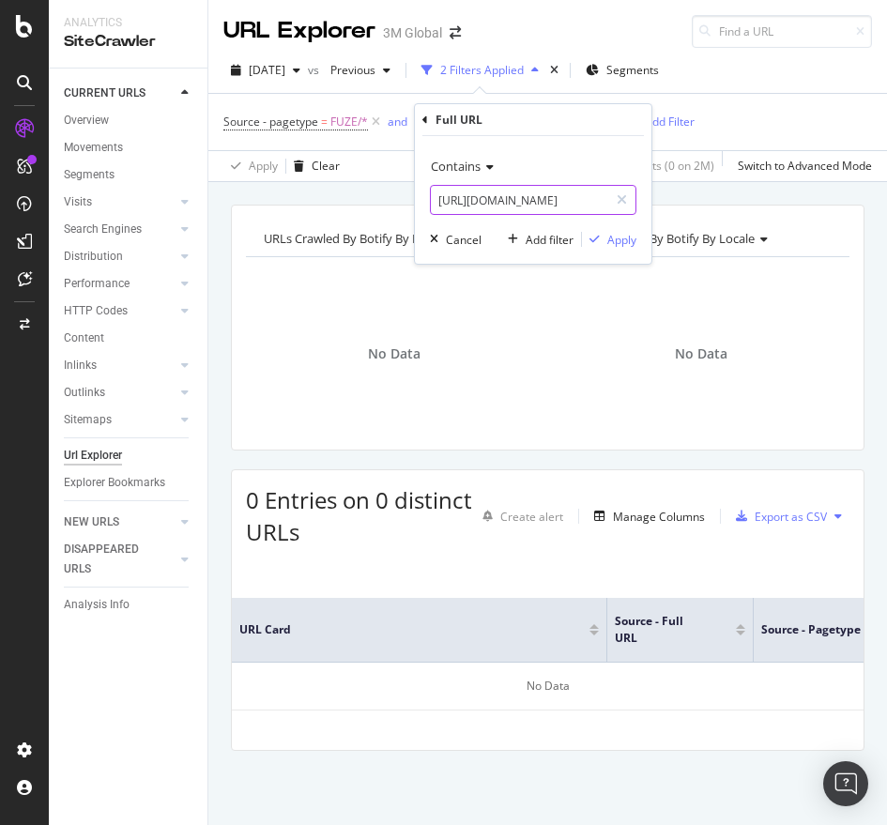
paste input "0990"
click at [544, 200] on input "[URL][DOMAIN_NAME]" at bounding box center [519, 200] width 177 height 30
type input "[URL][DOMAIN_NAME]"
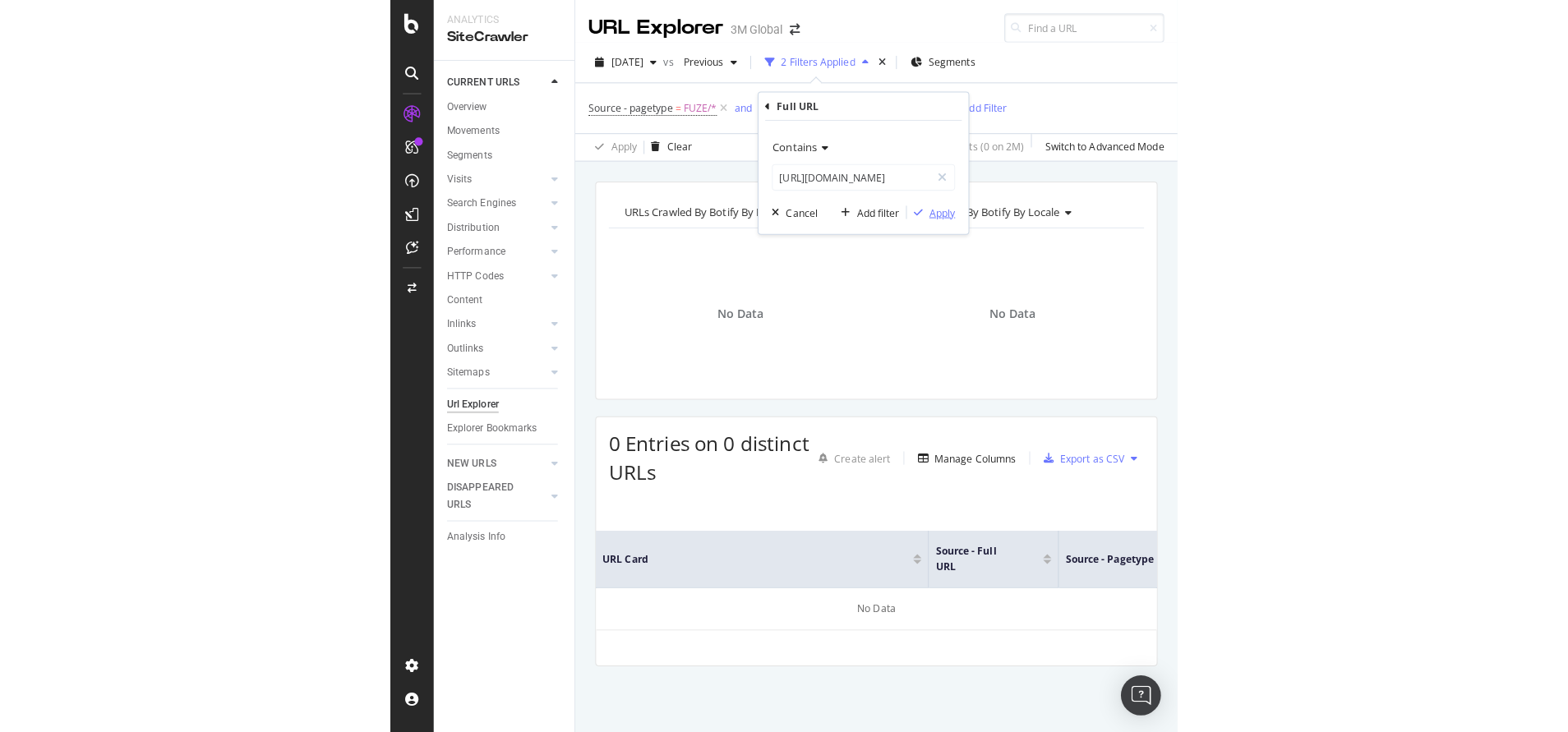
scroll to position [0, 0]
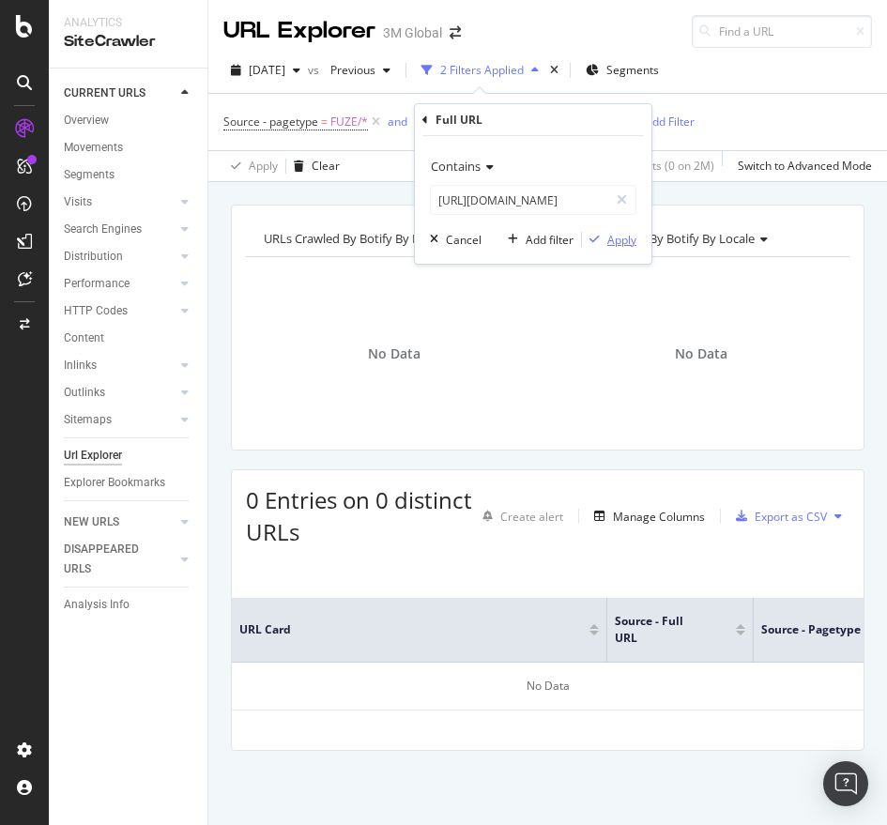
click at [621, 237] on div "Apply" at bounding box center [621, 240] width 29 height 16
